Goal: Information Seeking & Learning: Compare options

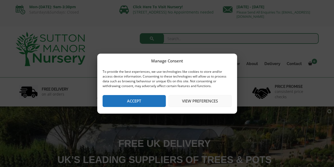
click at [198, 101] on button "View preferences" at bounding box center [200, 101] width 63 height 12
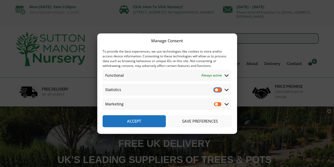
click at [220, 88] on input "Statistics" at bounding box center [218, 89] width 8 height 5
checkbox input "true"
click at [219, 105] on input "Marketing" at bounding box center [218, 104] width 8 height 5
checkbox input "true"
drag, startPoint x: 195, startPoint y: 98, endPoint x: 194, endPoint y: 66, distance: 32.7
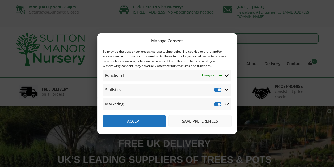
click at [194, 66] on div "To provide the best experiences, we use technologies like cookies to store and/…" at bounding box center [167, 79] width 129 height 61
click at [200, 121] on button "Save preferences" at bounding box center [200, 121] width 63 height 12
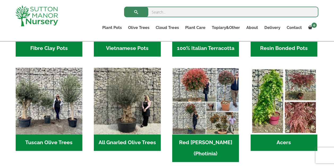
scroll to position [245, 0]
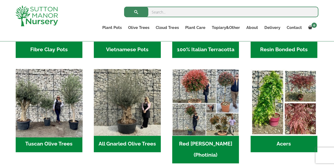
click at [46, 122] on img "Visit product category Tuscan Olive Trees" at bounding box center [49, 102] width 70 height 70
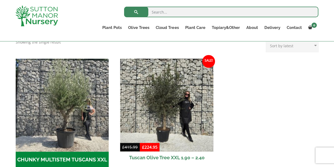
scroll to position [147, 0]
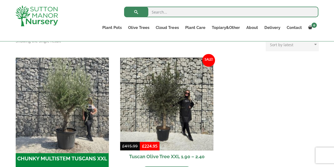
click at [63, 121] on img "Visit product category CHUNKY MULTISTEM TUSCANS XXL" at bounding box center [62, 104] width 98 height 98
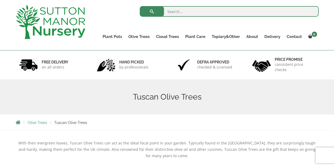
scroll to position [29, 0]
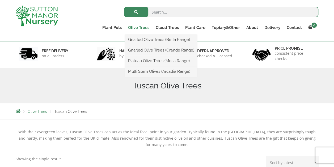
click at [142, 26] on link "Olive Trees" at bounding box center [139, 27] width 28 height 7
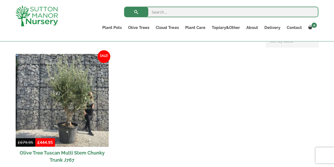
scroll to position [135, 0]
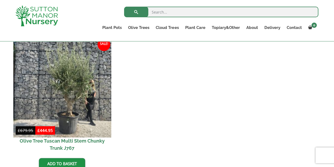
click at [71, 92] on img at bounding box center [62, 89] width 98 height 98
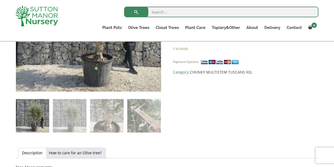
scroll to position [272, 0]
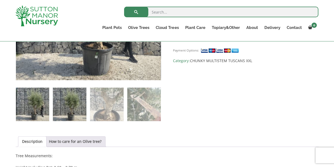
click at [70, 106] on img at bounding box center [69, 104] width 33 height 33
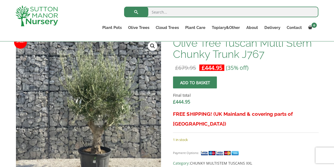
scroll to position [167, 0]
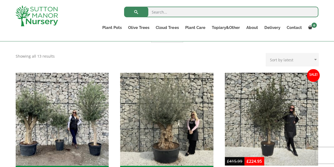
scroll to position [198, 0]
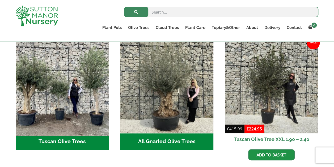
click at [80, 118] on img "Visit product category Tuscan Olive Trees" at bounding box center [62, 87] width 98 height 98
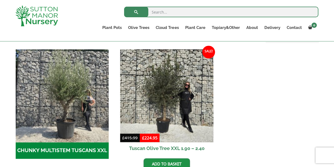
scroll to position [153, 0]
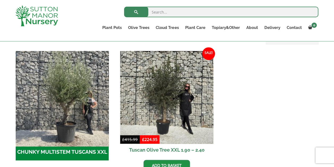
click at [65, 112] on img "Visit product category CHUNKY MULTISTEM TUSCANS XXL" at bounding box center [62, 98] width 98 height 98
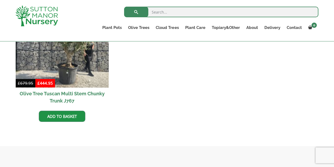
scroll to position [178, 0]
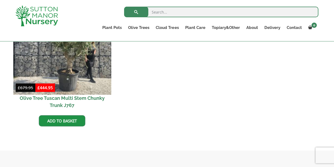
click at [56, 60] on img at bounding box center [62, 46] width 98 height 98
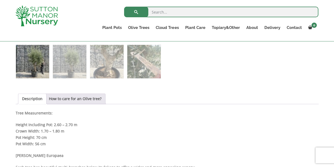
scroll to position [310, 0]
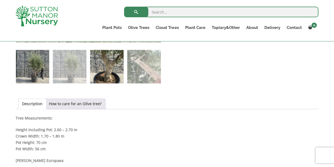
click at [106, 76] on img at bounding box center [106, 66] width 33 height 33
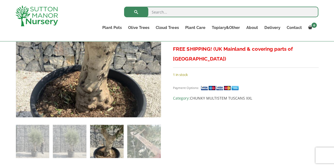
scroll to position [234, 0]
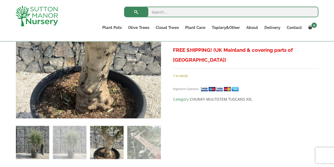
click at [38, 140] on img at bounding box center [32, 142] width 33 height 33
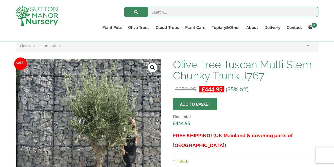
scroll to position [152, 0]
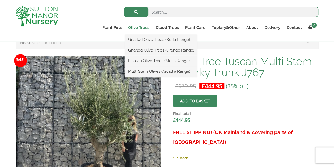
click at [140, 28] on link "Olive Trees" at bounding box center [139, 27] width 28 height 7
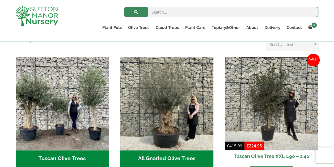
scroll to position [181, 0]
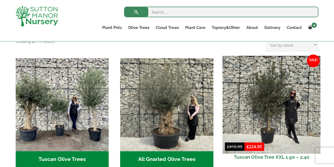
click at [284, 108] on img at bounding box center [272, 105] width 98 height 98
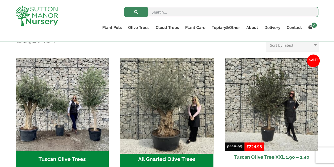
click at [170, 105] on img "Visit product category All Gnarled Olive Trees" at bounding box center [167, 105] width 98 height 98
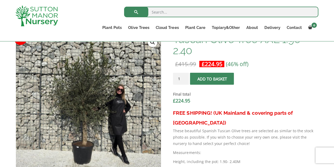
scroll to position [171, 0]
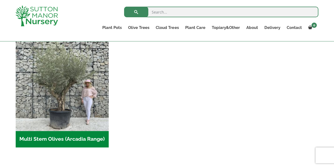
scroll to position [242, 0]
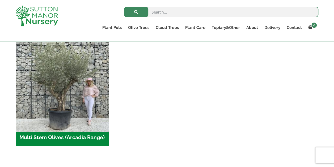
click at [58, 113] on img "Visit product category Multi Stem Olives (Arcadia Range)" at bounding box center [62, 83] width 98 height 98
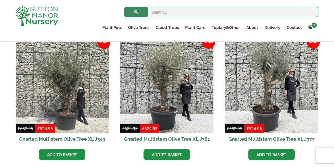
scroll to position [617, 0]
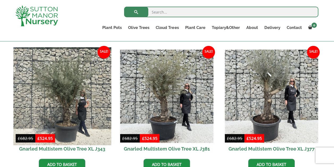
click at [80, 110] on img at bounding box center [62, 96] width 98 height 98
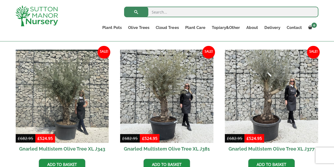
scroll to position [471, 0]
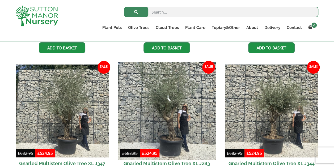
click at [174, 120] on img at bounding box center [167, 111] width 98 height 98
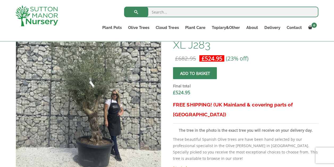
scroll to position [180, 0]
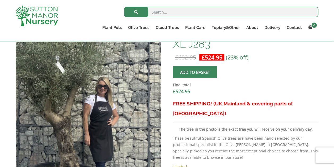
click at [130, 101] on img at bounding box center [54, 98] width 266 height 266
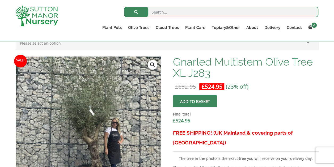
scroll to position [149, 0]
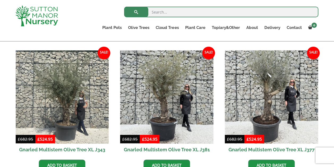
scroll to position [615, 0]
